Goal: Navigation & Orientation: Find specific page/section

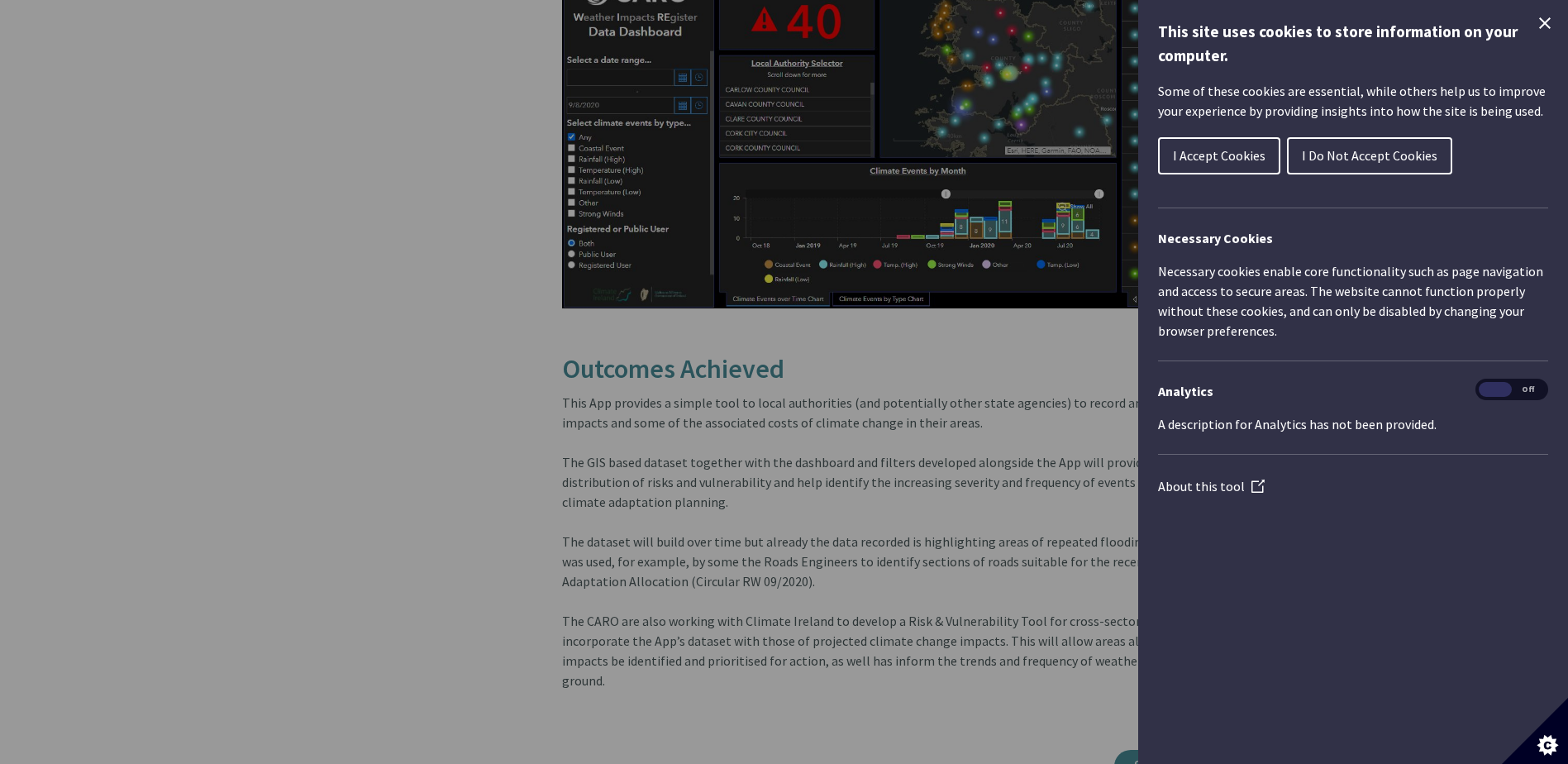
scroll to position [2295, 0]
click at [1534, 17] on div "This site uses cookies to store information on your computer. Some of these coo…" at bounding box center [1354, 382] width 430 height 764
click at [1549, 30] on icon "Close Cookie Control" at bounding box center [1545, 23] width 20 height 20
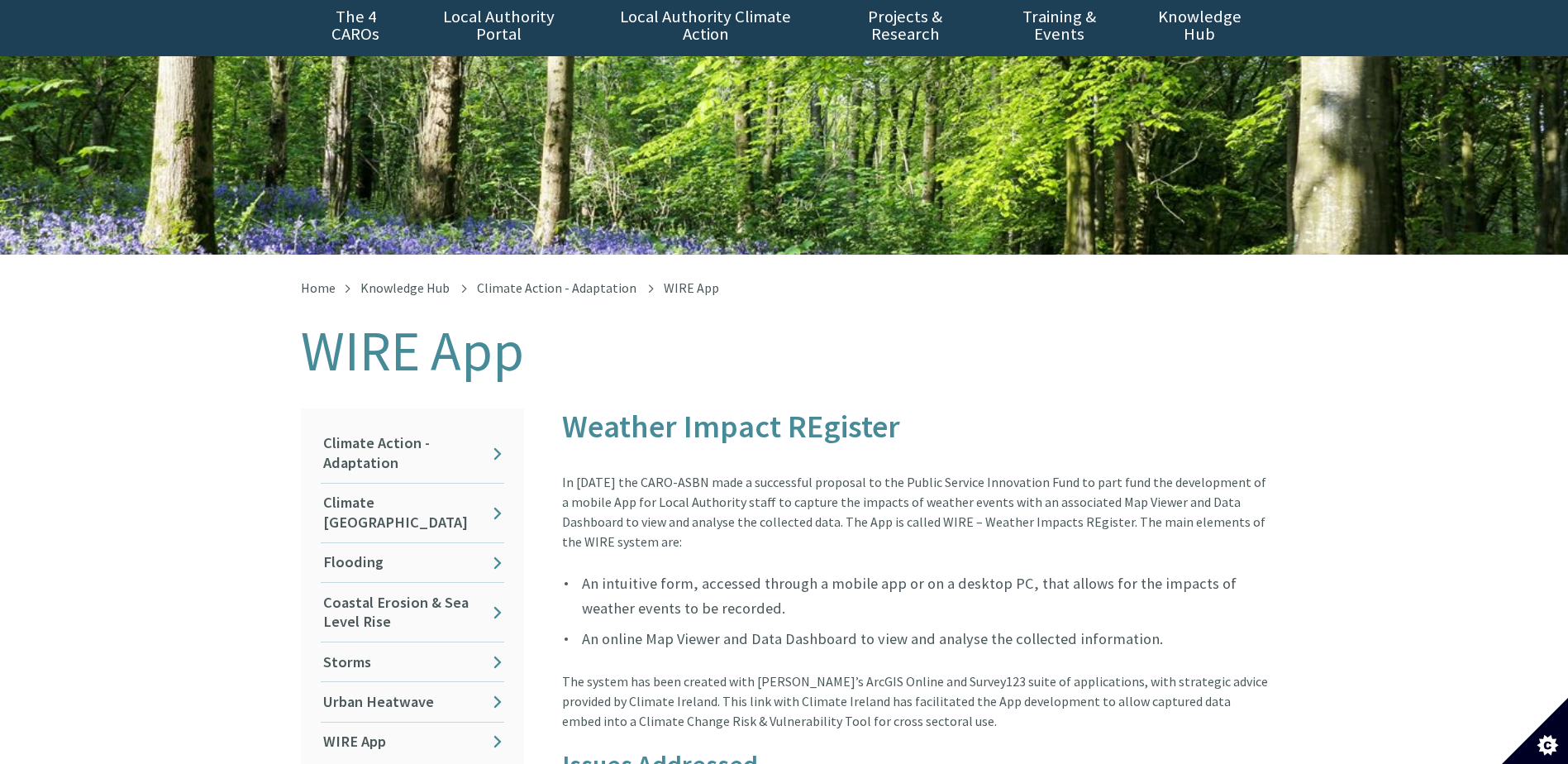
scroll to position [248, 0]
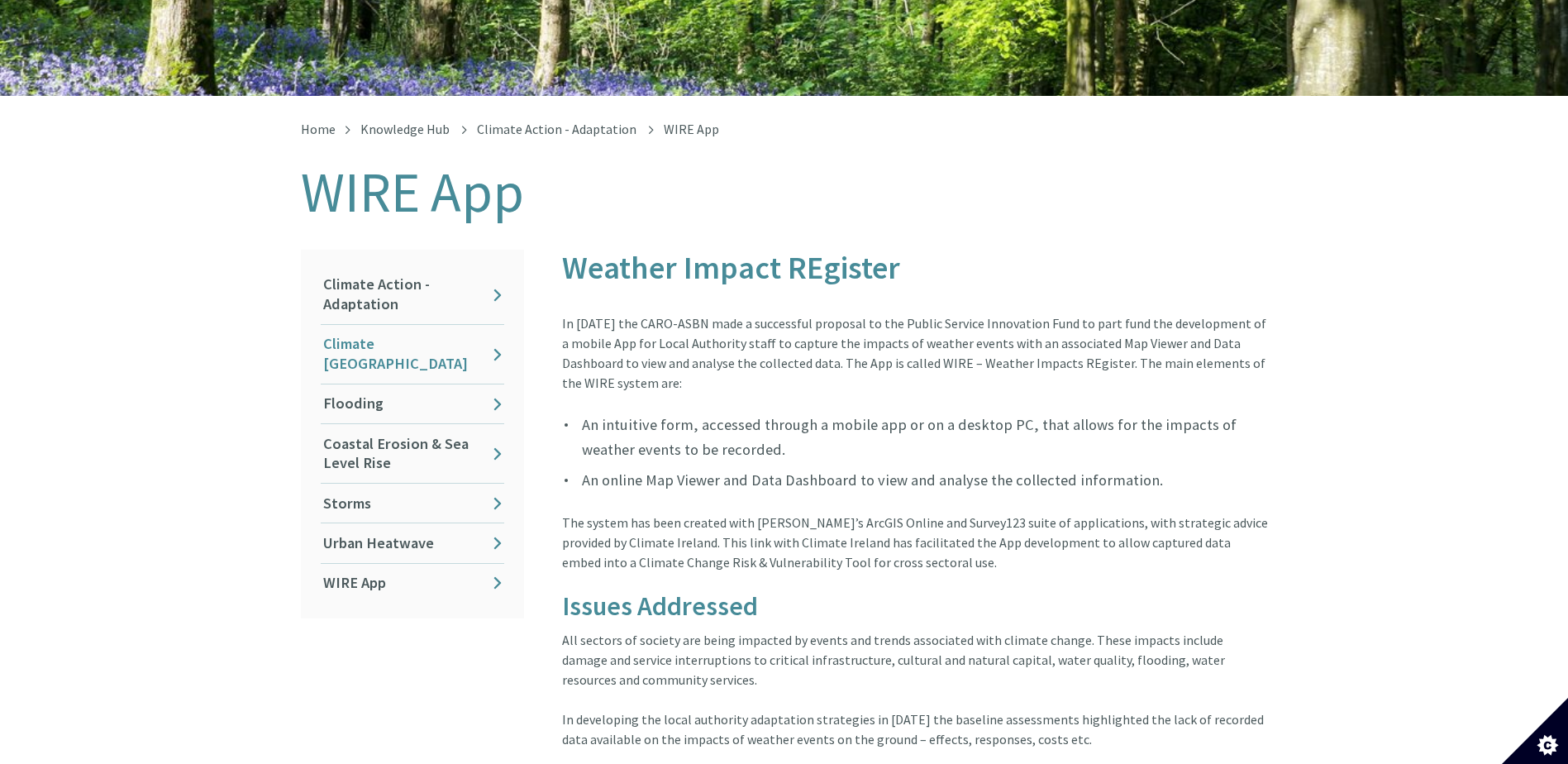
click at [492, 329] on link "Climate [GEOGRAPHIC_DATA]" at bounding box center [412, 354] width 184 height 59
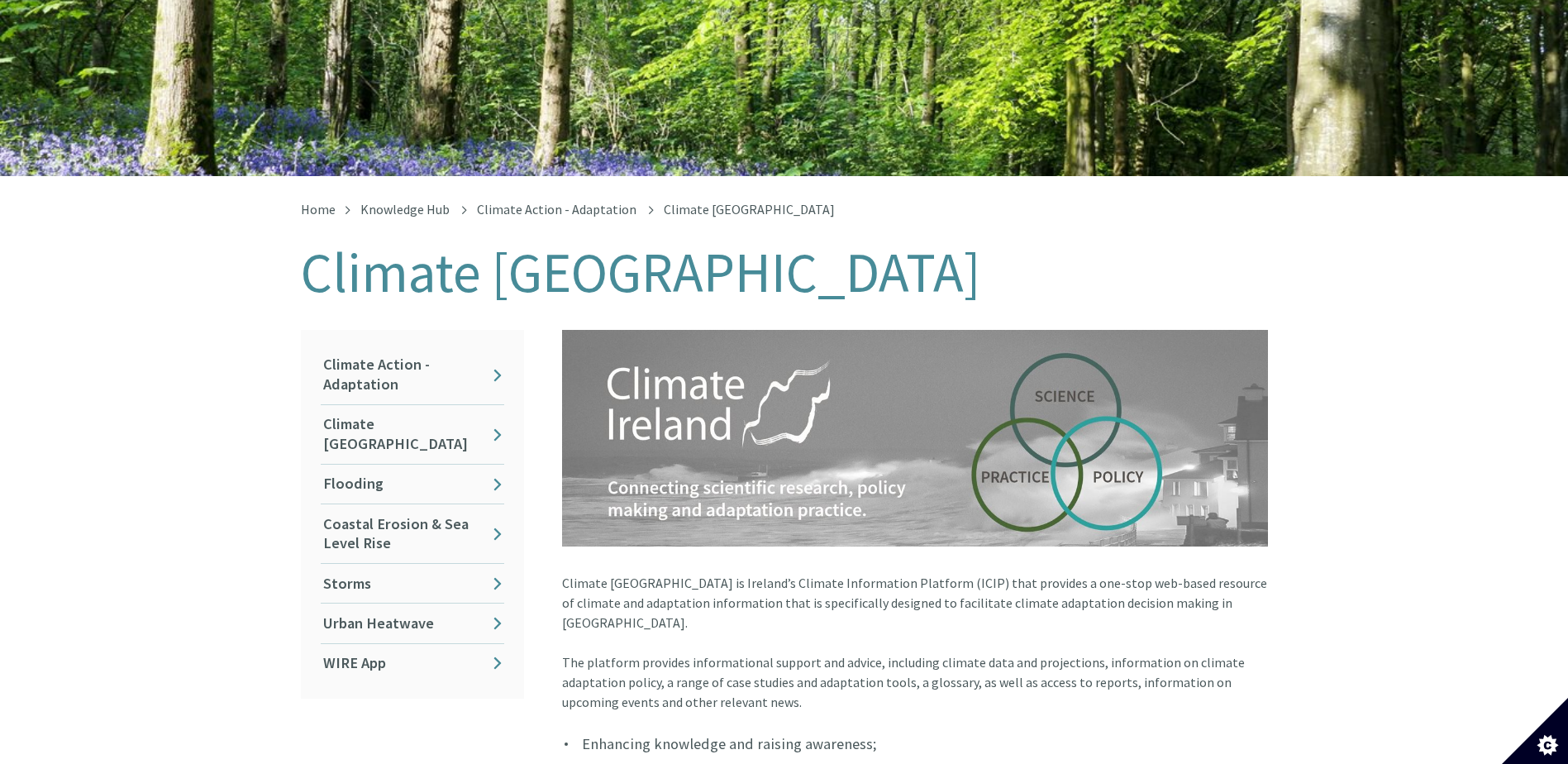
scroll to position [165, 0]
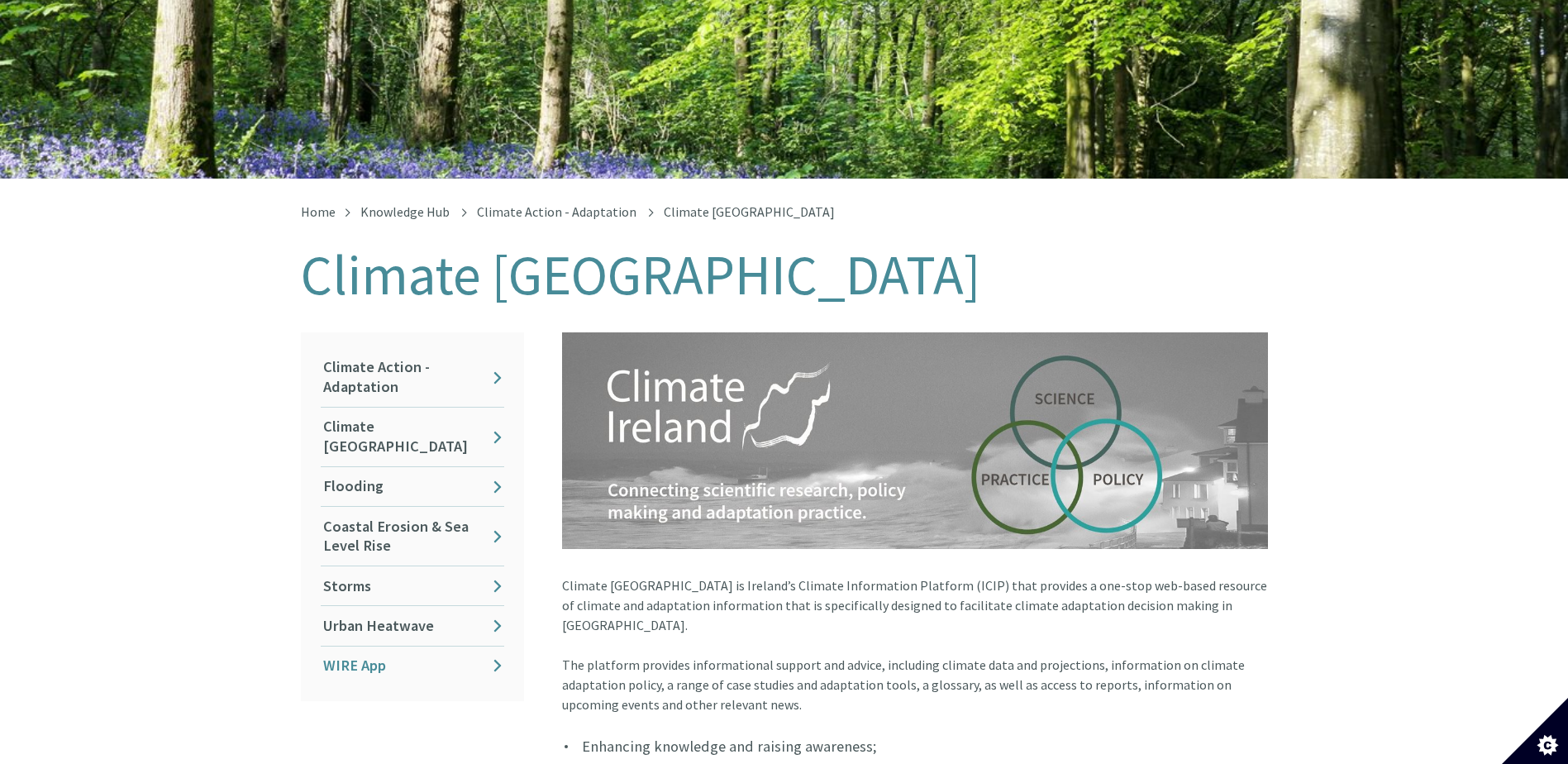
click at [375, 647] on link "WIRE App" at bounding box center [412, 666] width 184 height 39
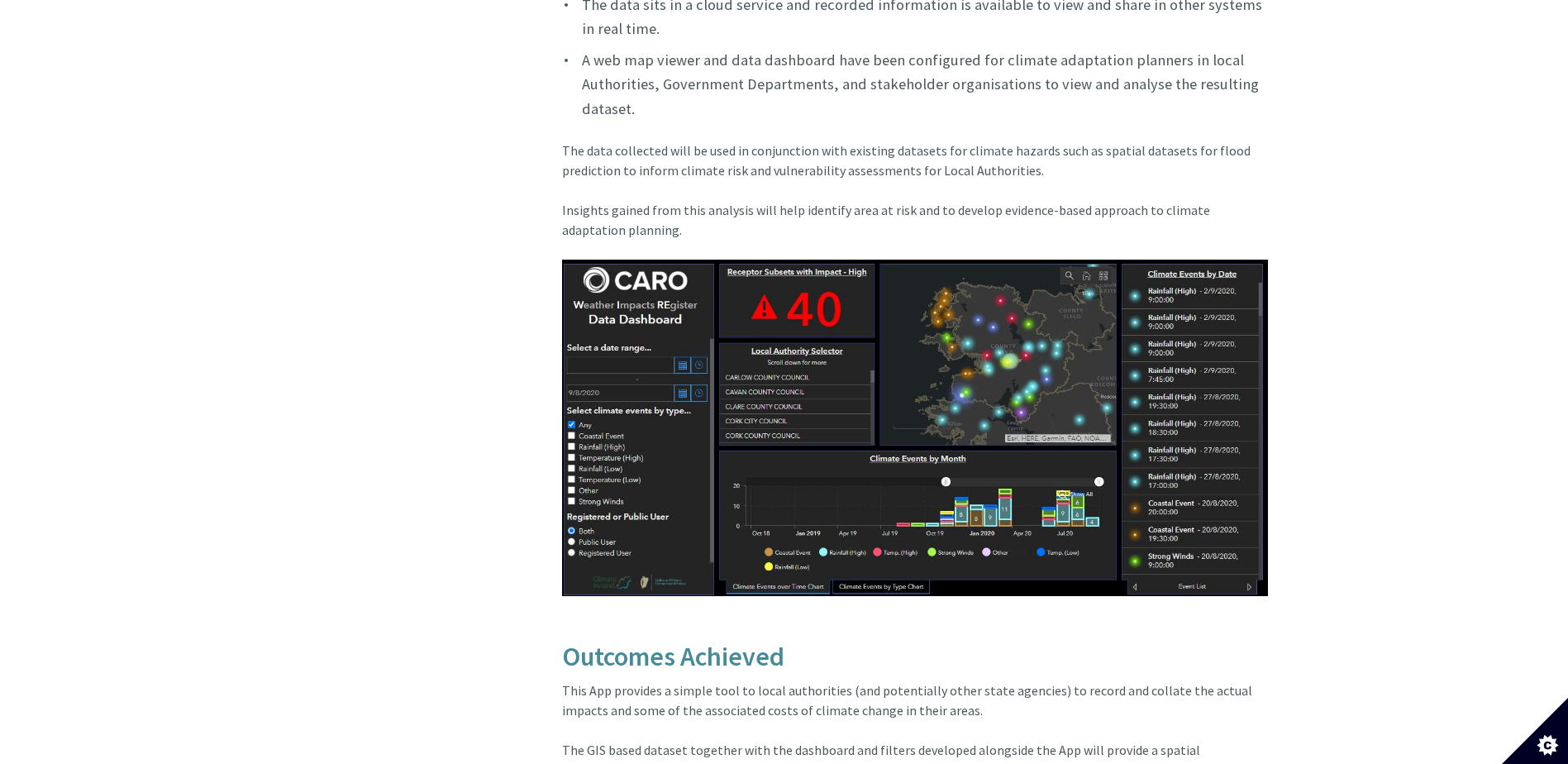
scroll to position [1845, 0]
